Goal: Task Accomplishment & Management: Use online tool/utility

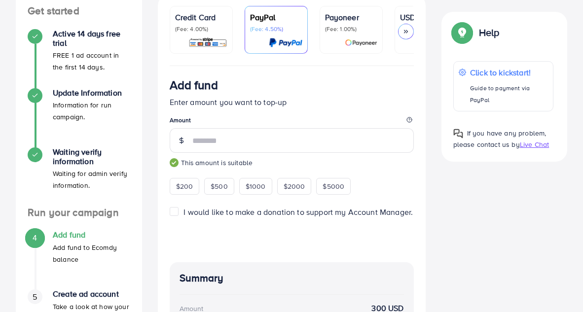
scroll to position [107, 0]
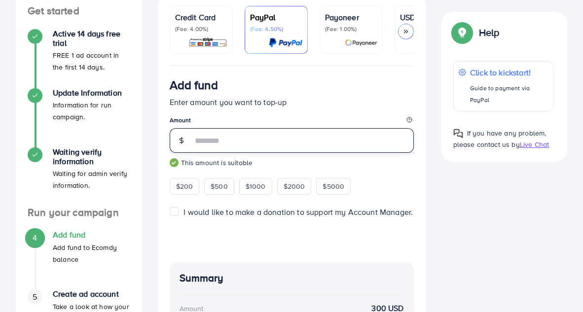
click at [198, 142] on input "***" at bounding box center [302, 140] width 221 height 25
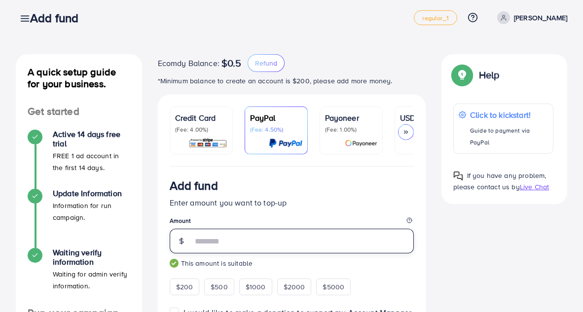
scroll to position [6, 0]
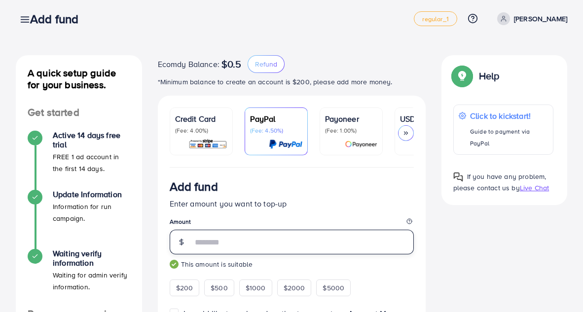
type input "***"
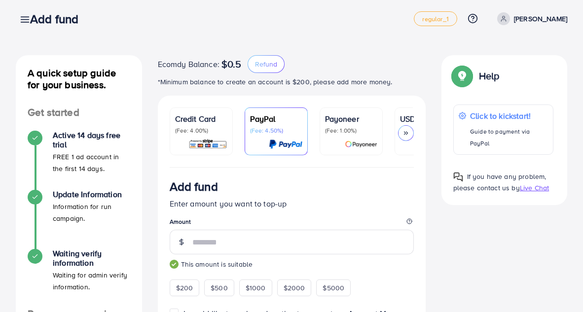
click at [215, 135] on div "Credit Card (Fee: 4.00%)" at bounding box center [201, 131] width 52 height 37
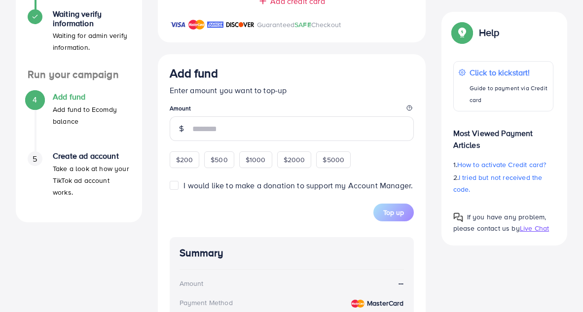
scroll to position [242, 0]
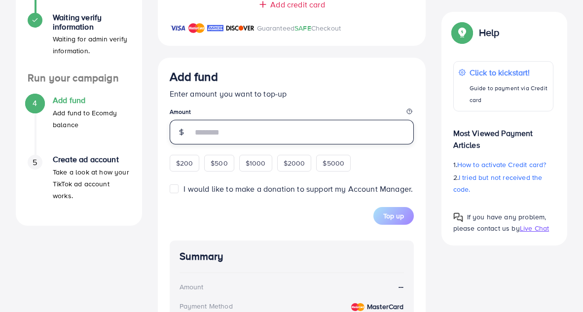
click at [262, 137] on input "number" at bounding box center [302, 132] width 221 height 25
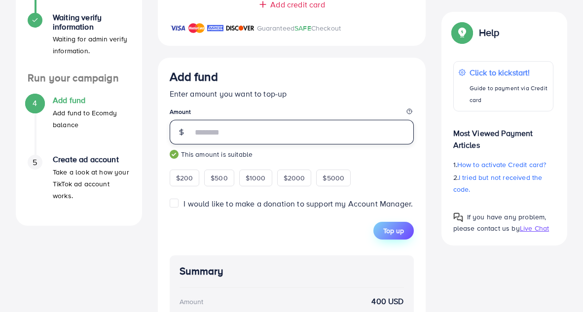
type input "***"
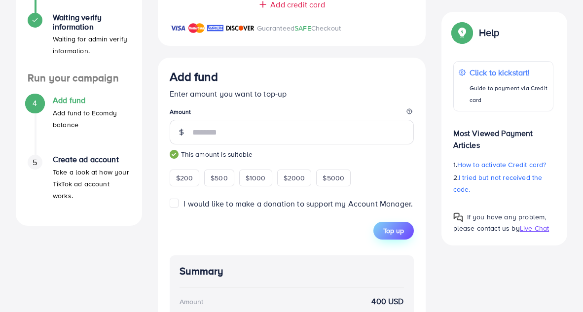
click at [397, 229] on span "Top up" at bounding box center [393, 231] width 21 height 10
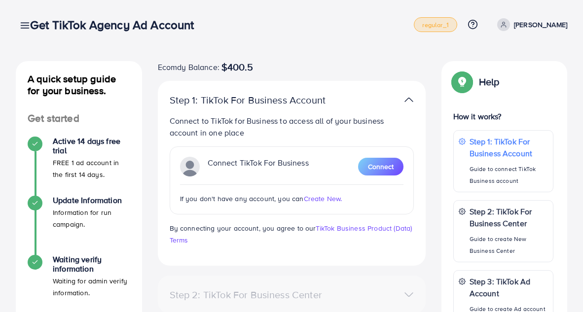
click at [435, 24] on span "regular_1" at bounding box center [435, 25] width 26 height 6
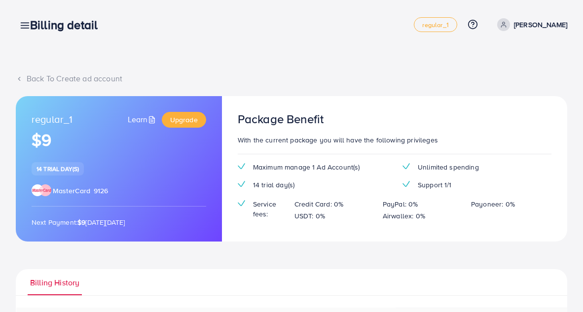
click at [26, 26] on div "Billing detail" at bounding box center [67, 25] width 91 height 14
click at [25, 29] on div "Billing detail" at bounding box center [67, 25] width 91 height 14
click at [25, 24] on div "Billing detail" at bounding box center [67, 25] width 91 height 14
click at [19, 80] on icon at bounding box center [19, 78] width 7 height 7
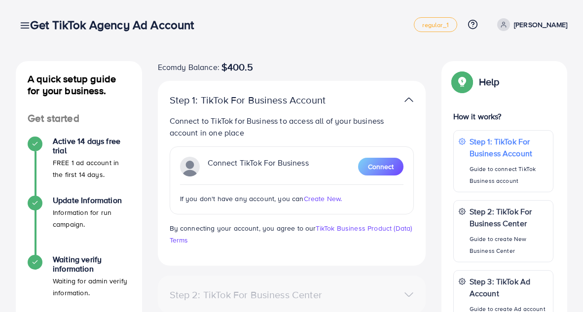
click at [24, 26] on div "Get TikTok Agency Ad Account" at bounding box center [115, 25] width 187 height 14
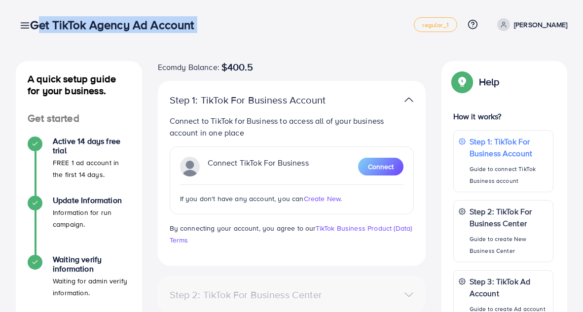
click at [24, 26] on div "Get TikTok Agency Ad Account" at bounding box center [115, 25] width 187 height 14
click at [470, 28] on icon at bounding box center [472, 24] width 10 height 10
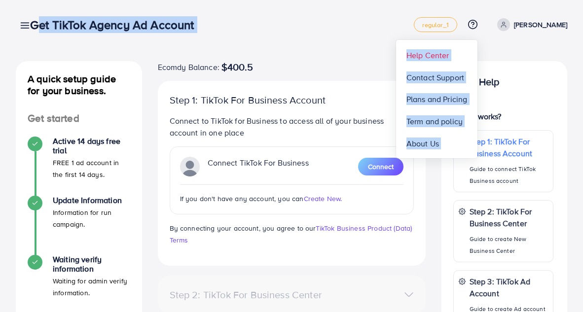
click at [431, 56] on span "Help Center" at bounding box center [427, 55] width 43 height 12
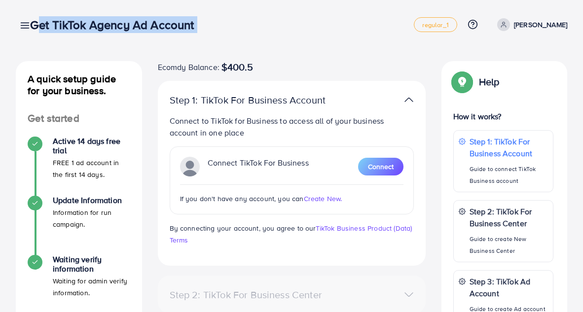
click at [467, 25] on icon at bounding box center [472, 24] width 10 height 10
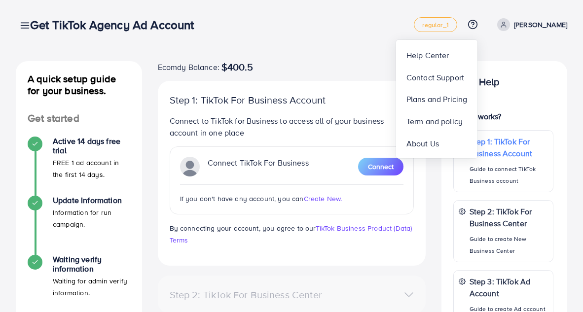
click at [345, 55] on div "A quick setup guide for your business. Get started Active 14 days free trial FR…" at bounding box center [291, 247] width 583 height 495
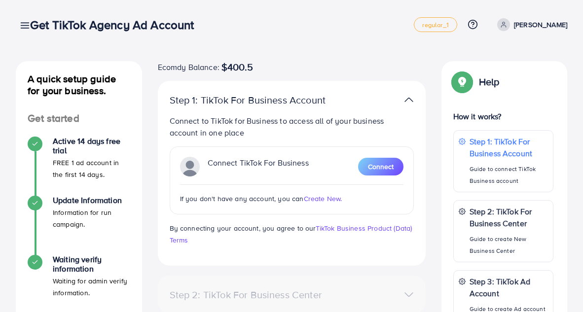
click at [529, 22] on p "[PERSON_NAME]" at bounding box center [540, 25] width 53 height 12
click at [408, 67] on div "Ecomdy Balance: $400.5" at bounding box center [292, 67] width 268 height 12
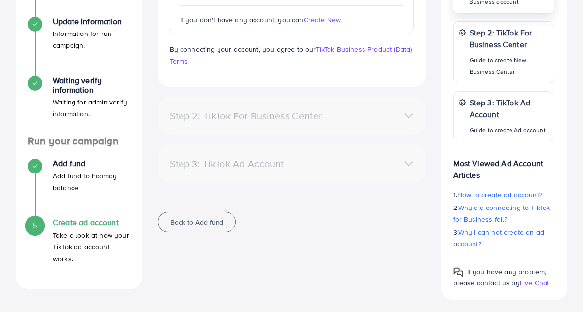
scroll to position [183, 0]
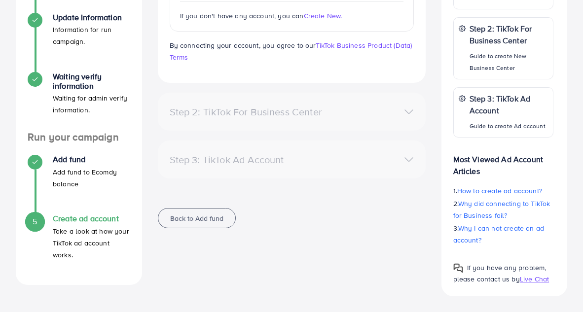
click at [523, 275] on span "Live Chat" at bounding box center [533, 279] width 29 height 10
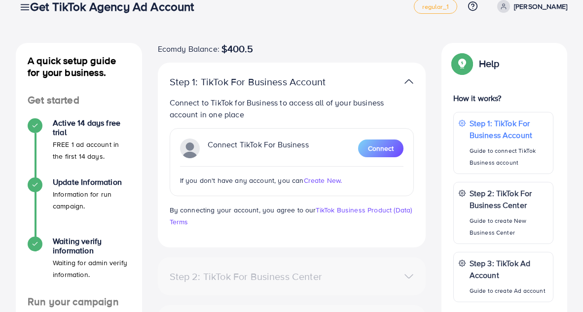
scroll to position [0, 0]
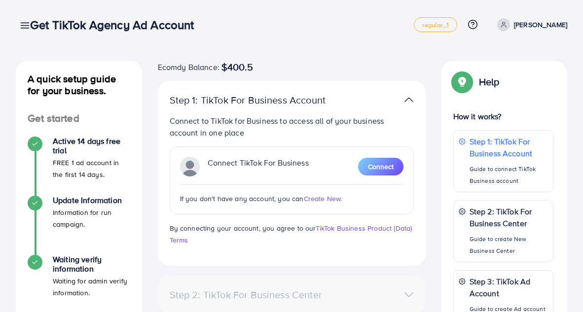
click at [27, 24] on div "Get TikTok Agency Ad Account" at bounding box center [115, 25] width 187 height 14
click at [143, 19] on h3 "Get TikTok Agency Ad Account" at bounding box center [115, 25] width 171 height 14
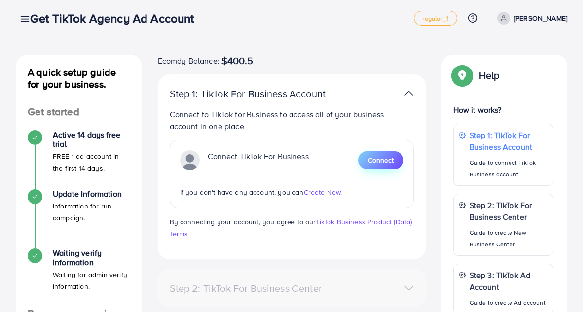
click at [379, 162] on span "Connect" at bounding box center [381, 160] width 26 height 10
